Goal: Use online tool/utility: Use online tool/utility

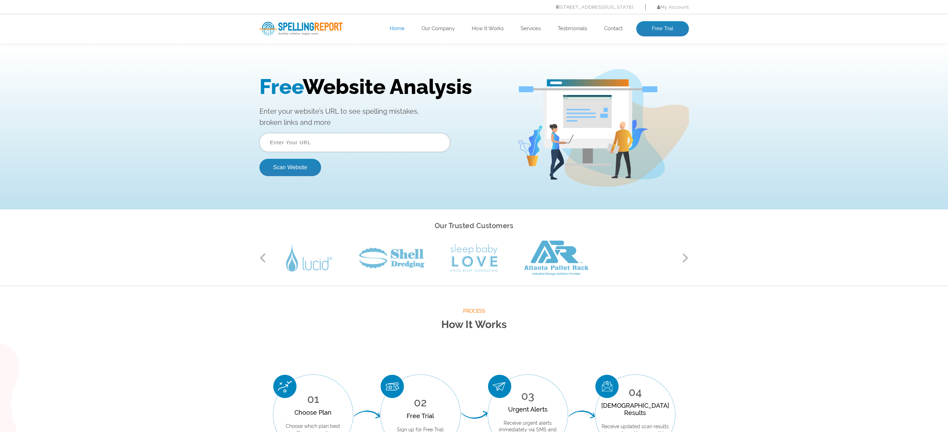
click at [319, 143] on input "text" at bounding box center [355, 142] width 191 height 19
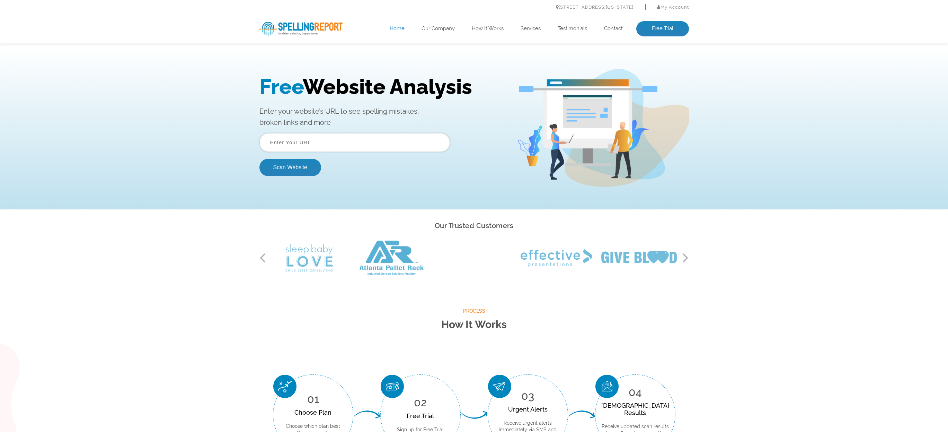
click at [357, 140] on input "text" at bounding box center [355, 142] width 191 height 19
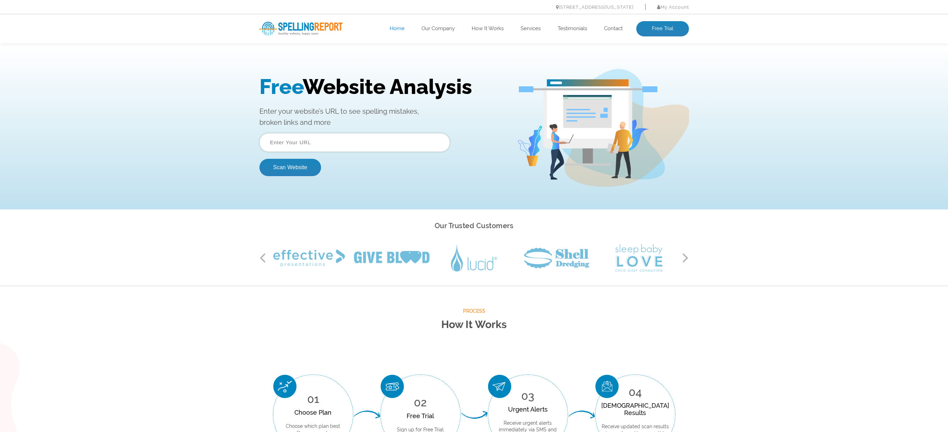
type input "L"
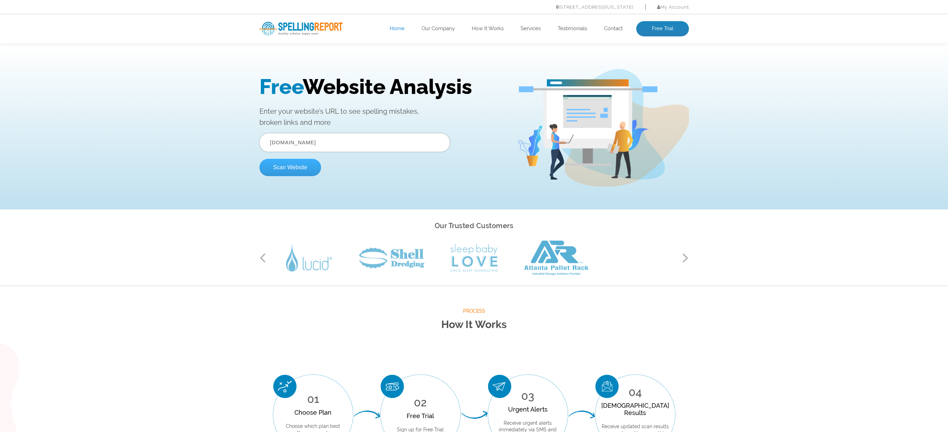
type input "[DOMAIN_NAME]"
click at [302, 168] on button "Scan Website" at bounding box center [291, 167] width 62 height 17
